Goal: Connect with others: Connect with others

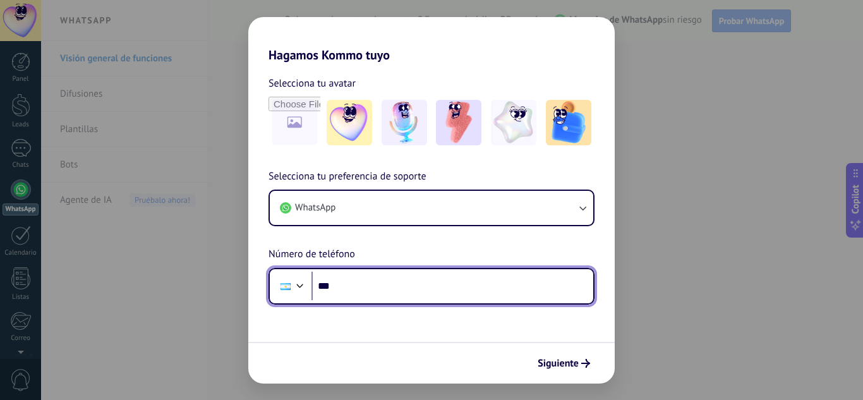
click at [369, 282] on input "***" at bounding box center [453, 286] width 282 height 29
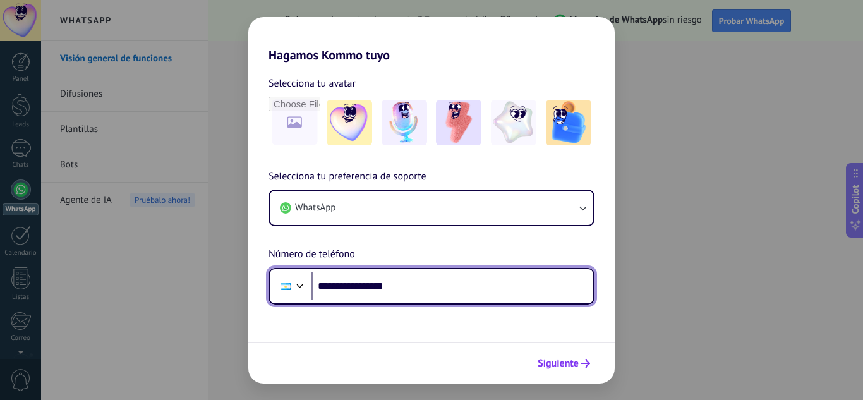
type input "**********"
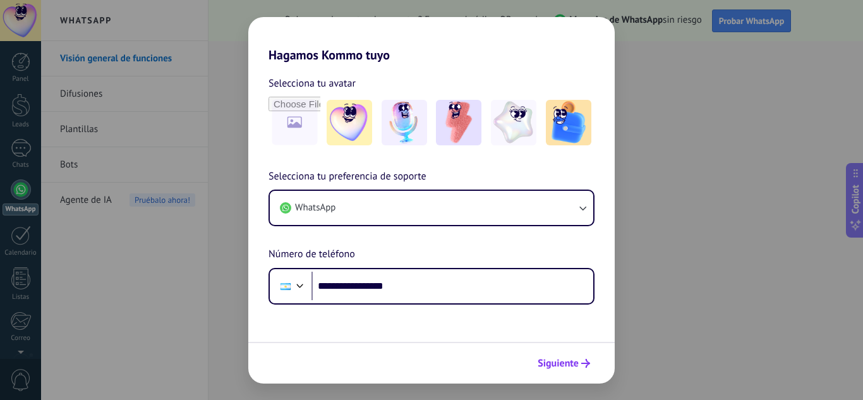
click at [553, 355] on button "Siguiente" at bounding box center [564, 363] width 64 height 21
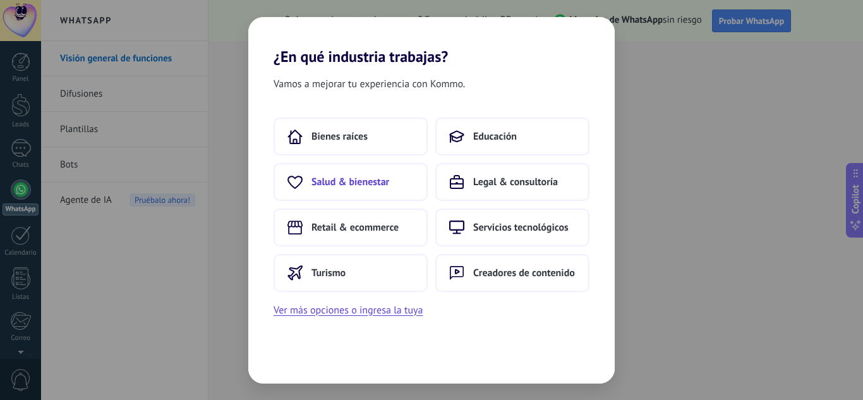
click at [393, 185] on button "Salud & bienestar" at bounding box center [351, 182] width 154 height 38
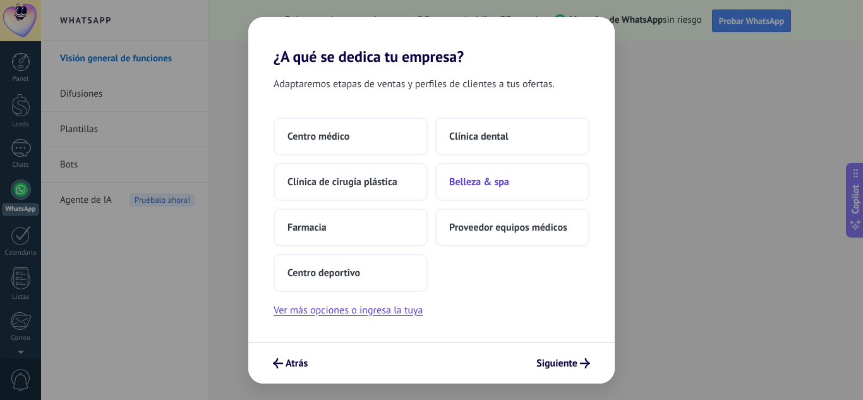
click at [493, 185] on span "Belleza & spa" at bounding box center [479, 182] width 60 height 13
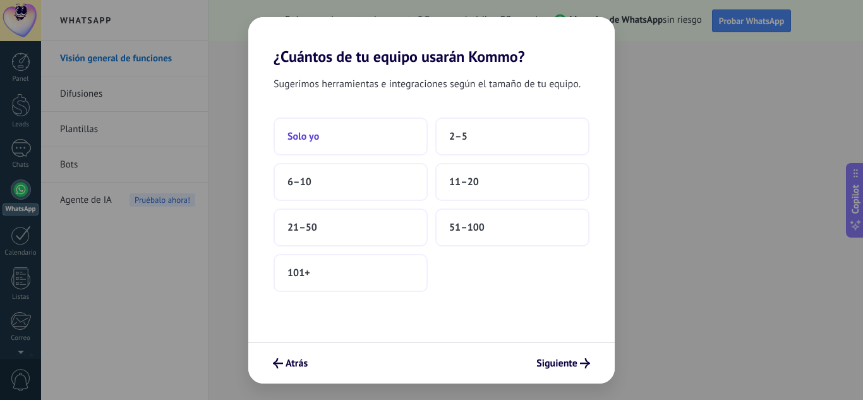
click at [355, 137] on button "Solo yo" at bounding box center [351, 137] width 154 height 38
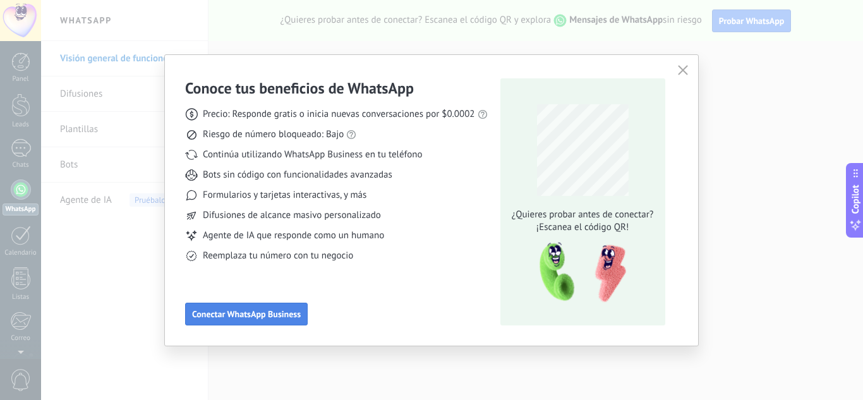
click at [286, 318] on span "Conectar WhatsApp Business" at bounding box center [246, 314] width 109 height 9
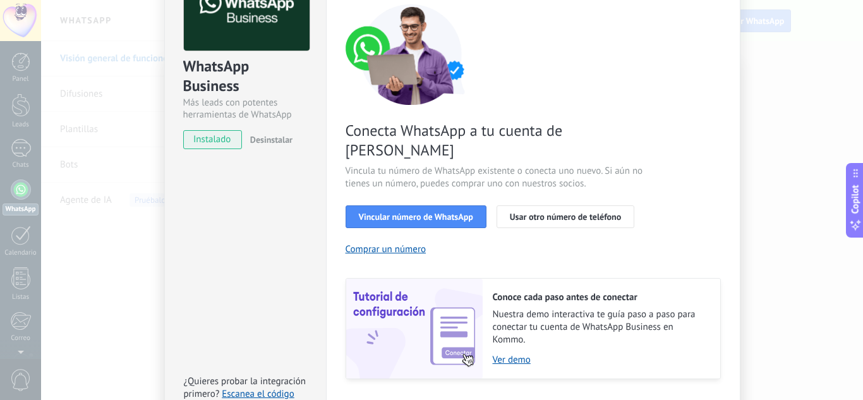
scroll to position [126, 0]
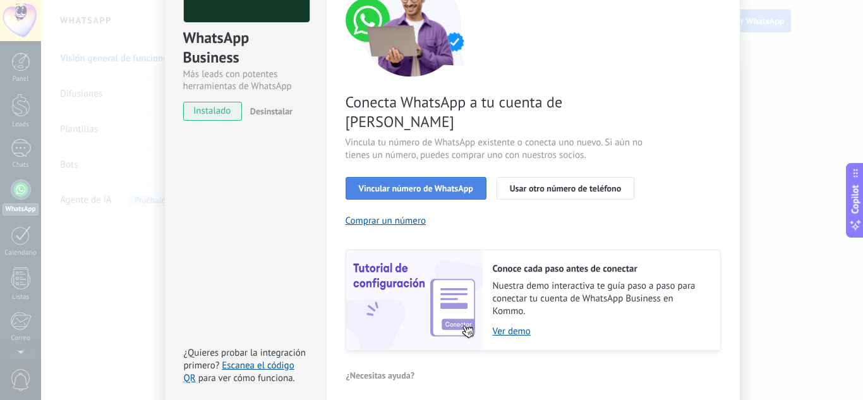
click at [454, 184] on span "Vincular número de WhatsApp" at bounding box center [416, 188] width 114 height 9
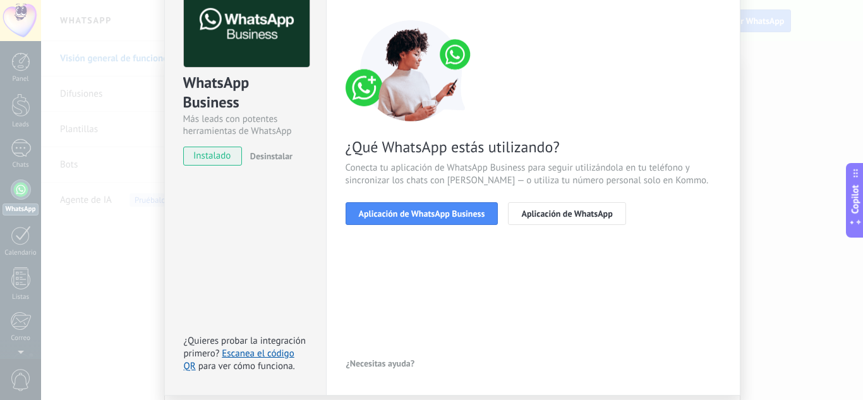
scroll to position [61, 0]
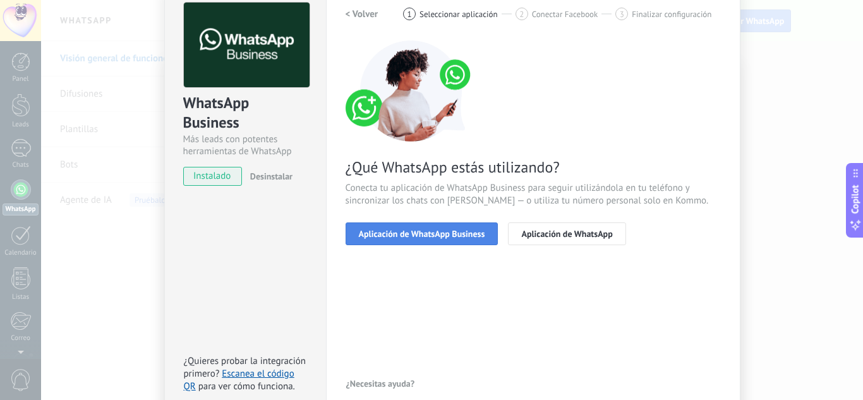
click at [451, 233] on span "Aplicación de WhatsApp Business" at bounding box center [422, 233] width 126 height 9
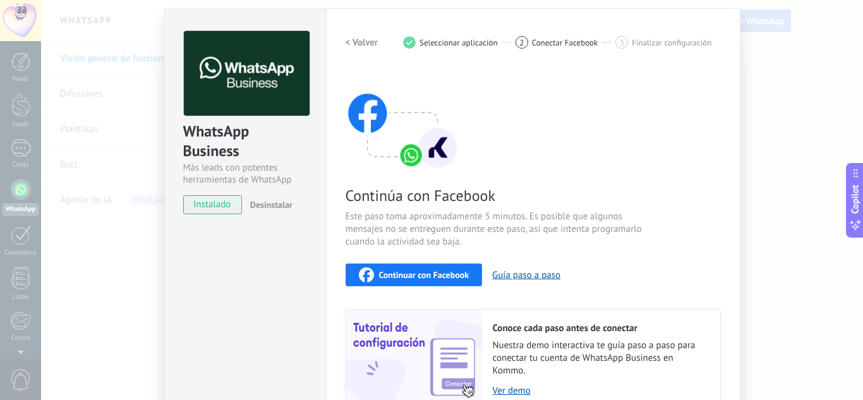
scroll to position [63, 0]
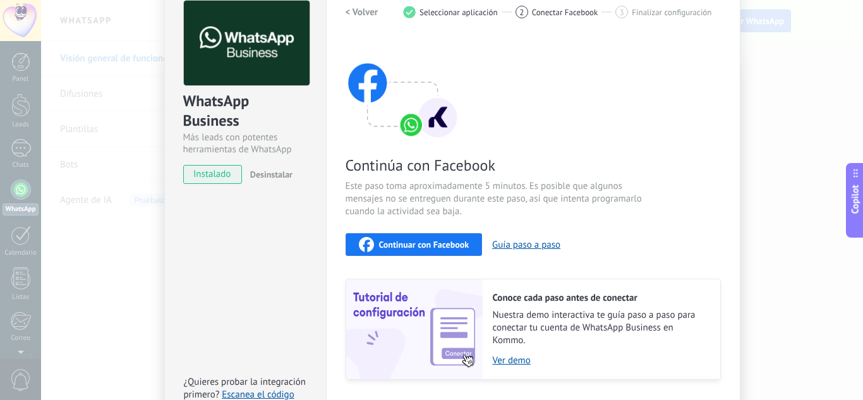
click at [458, 249] on span "Continuar con Facebook" at bounding box center [424, 244] width 90 height 9
click at [777, 14] on div "WhatsApp Business Más leads con potentes herramientas de WhatsApp instalado Des…" at bounding box center [452, 200] width 822 height 400
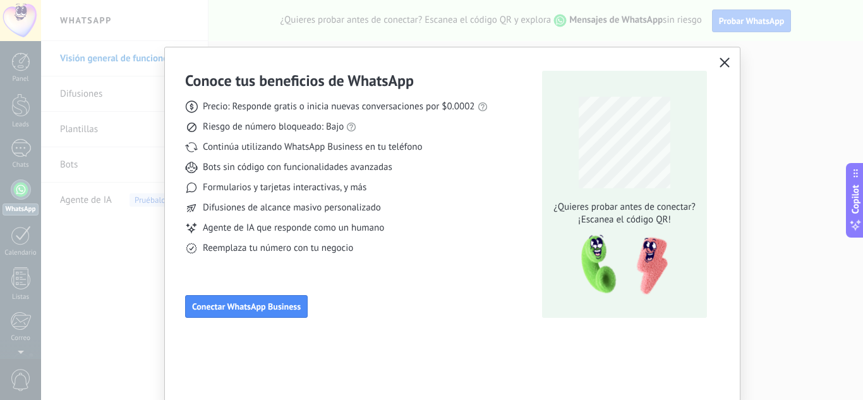
scroll to position [9, 0]
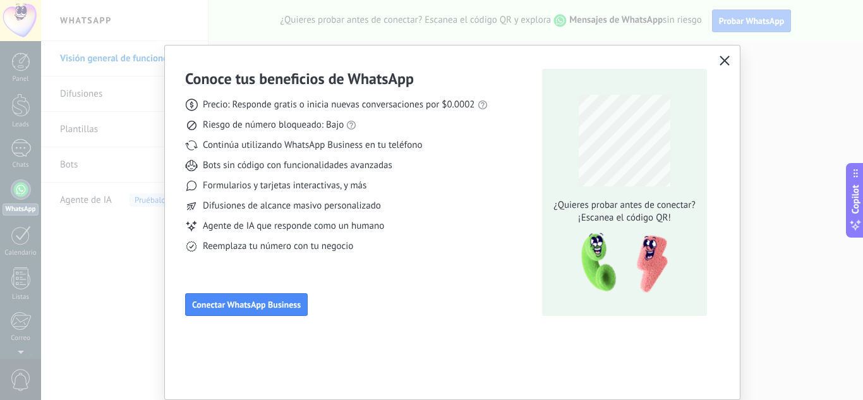
click at [729, 68] on div "Conoce tus beneficios de WhatsApp Precio: Responde gratis o inicia nuevas conve…" at bounding box center [452, 223] width 575 height 354
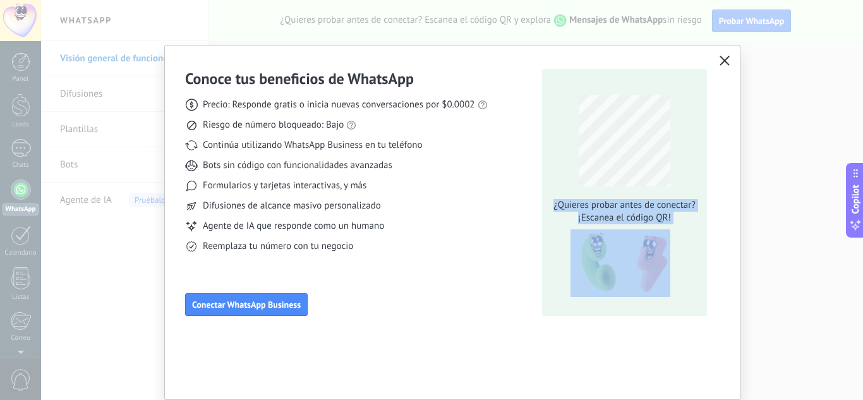
click at [724, 64] on icon "button" at bounding box center [725, 61] width 10 height 10
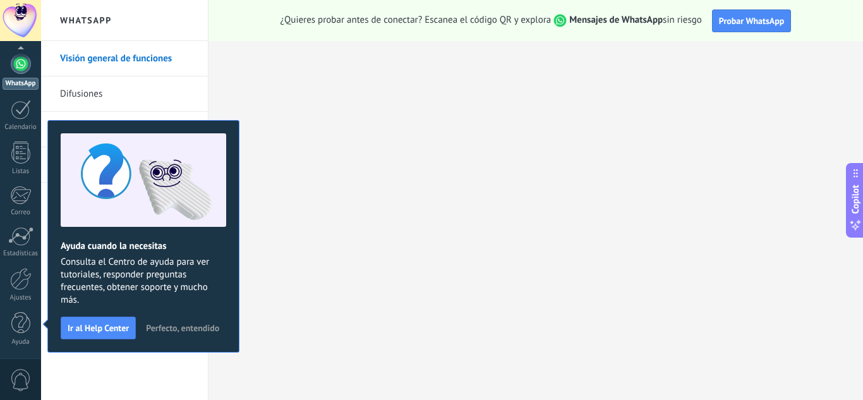
scroll to position [0, 0]
